Goal: Task Accomplishment & Management: Manage account settings

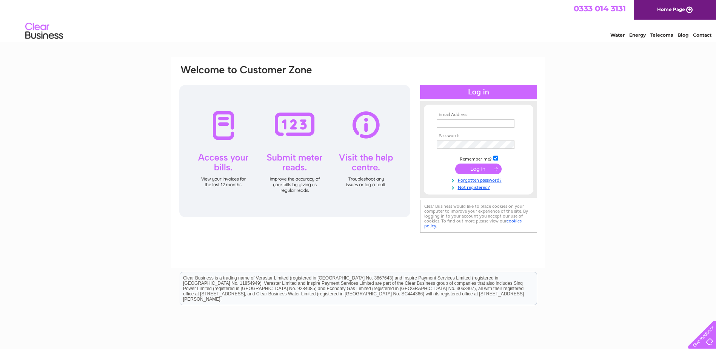
type input "info@broadstraik.co.uk"
click at [472, 168] on input "submit" at bounding box center [478, 168] width 46 height 11
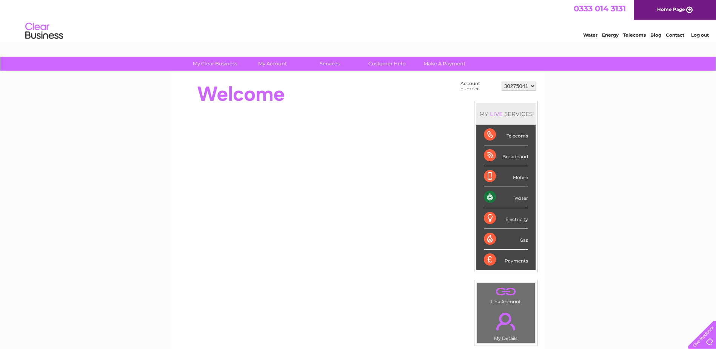
click at [651, 162] on div "My Clear Business Login Details My Details My Preferences Link Account My Accou…" at bounding box center [358, 270] width 716 height 426
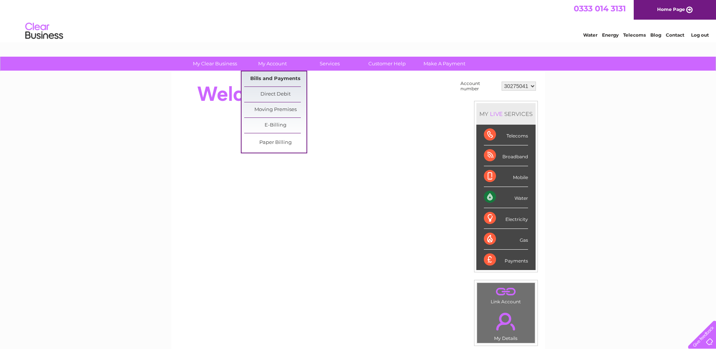
click at [275, 80] on link "Bills and Payments" at bounding box center [275, 78] width 62 height 15
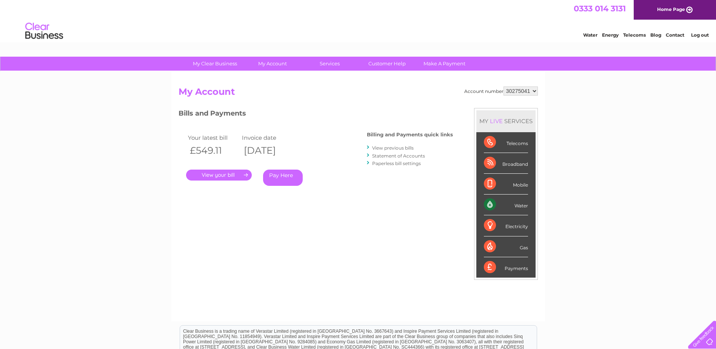
click at [221, 173] on link "." at bounding box center [219, 175] width 66 height 11
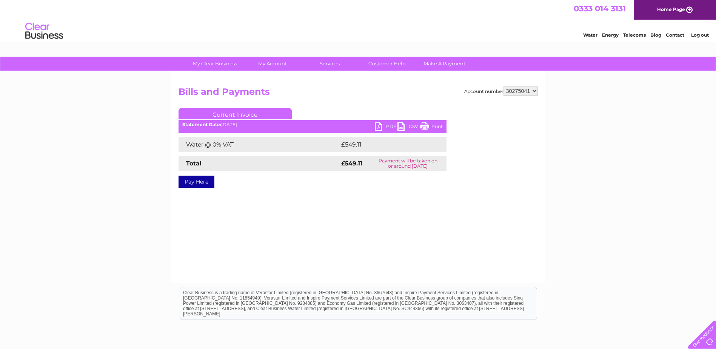
click at [379, 123] on link "PDF" at bounding box center [386, 127] width 23 height 11
